Goal: Find contact information: Find contact information

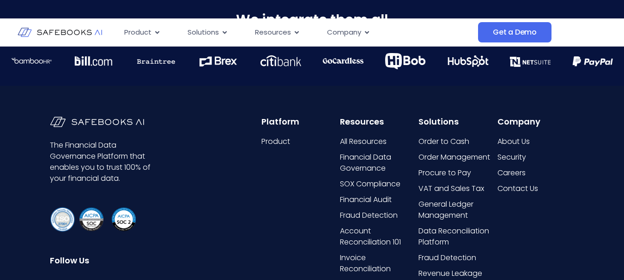
scroll to position [2283, 0]
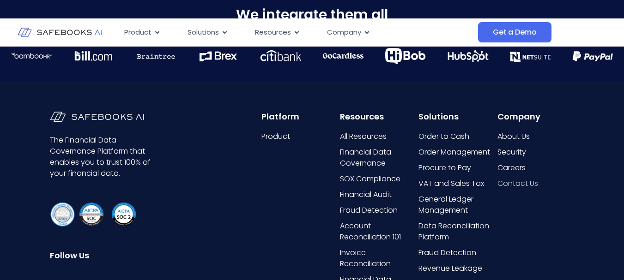
click at [517, 182] on span "Contact Us" at bounding box center [518, 183] width 41 height 11
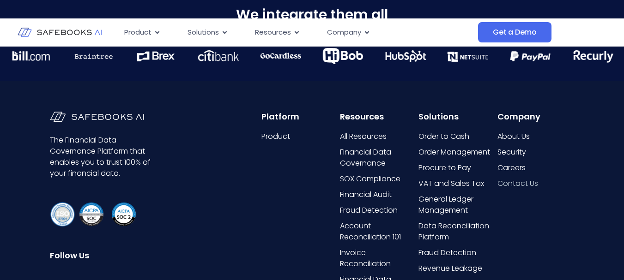
click at [517, 182] on span "Contact Us" at bounding box center [518, 183] width 41 height 11
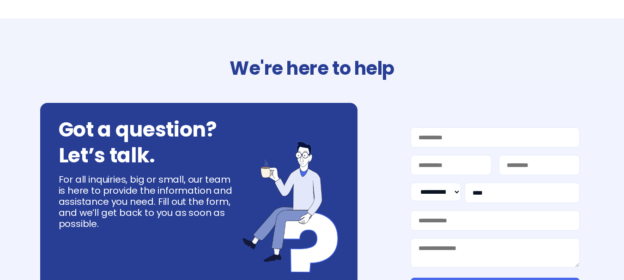
select select "**"
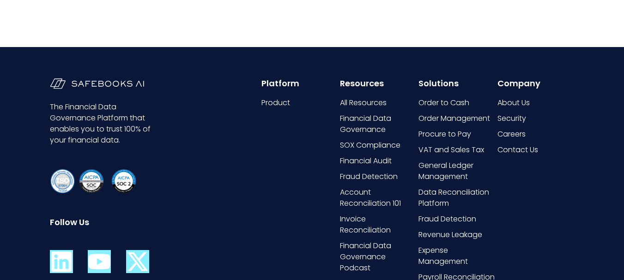
scroll to position [530, 0]
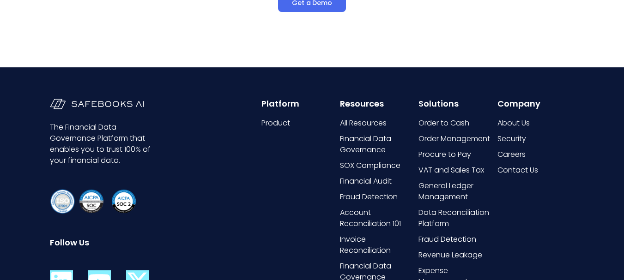
click at [107, 271] on icon at bounding box center [99, 282] width 23 height 23
